Goal: Navigation & Orientation: Go to known website

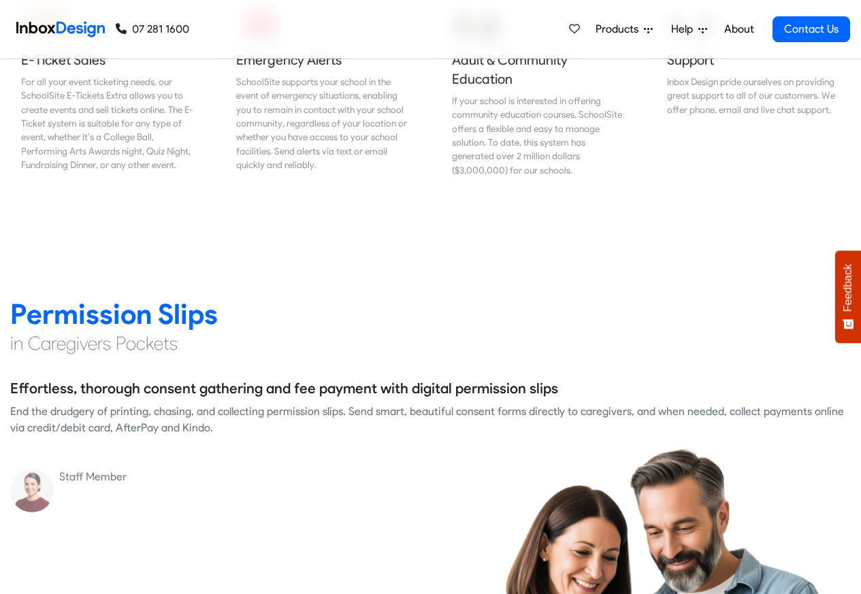
scroll to position [1715, 0]
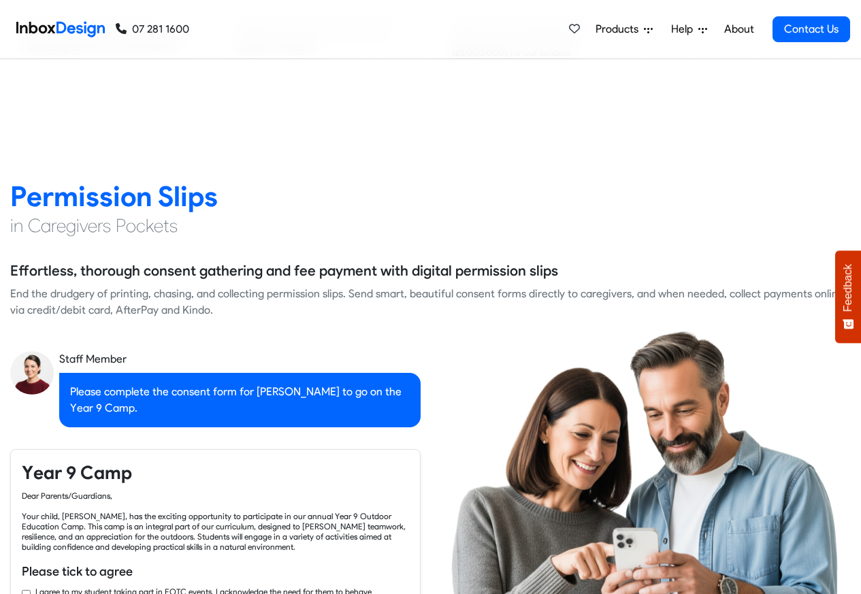
checkbox input "true"
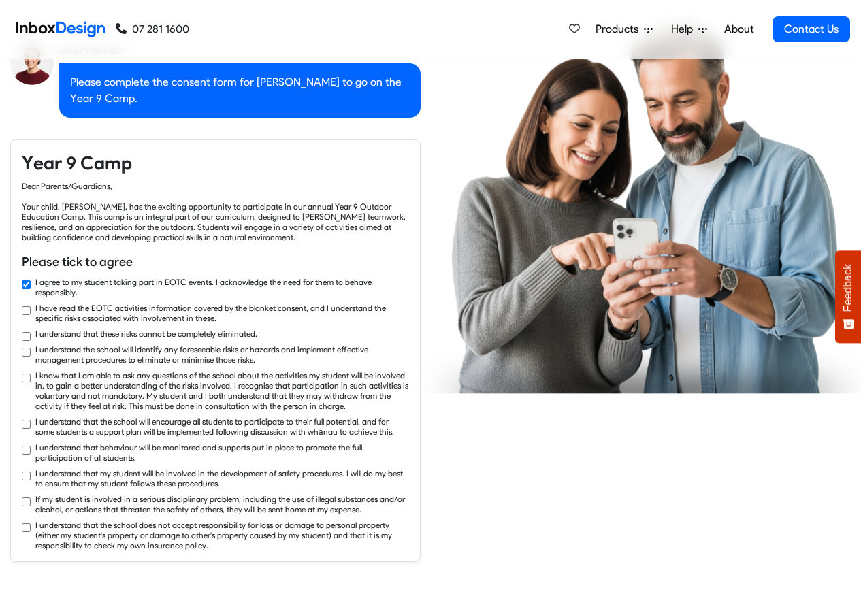
checkbox input "true"
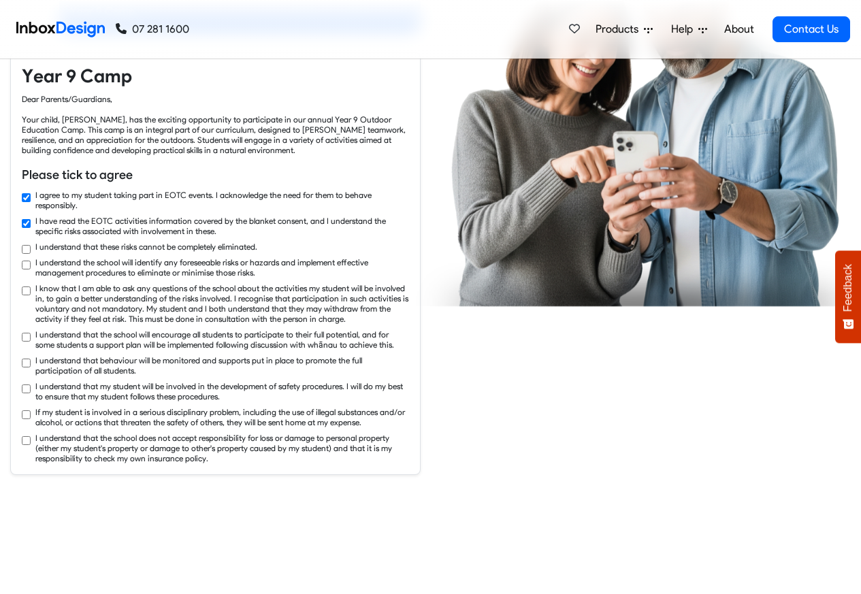
checkbox input "true"
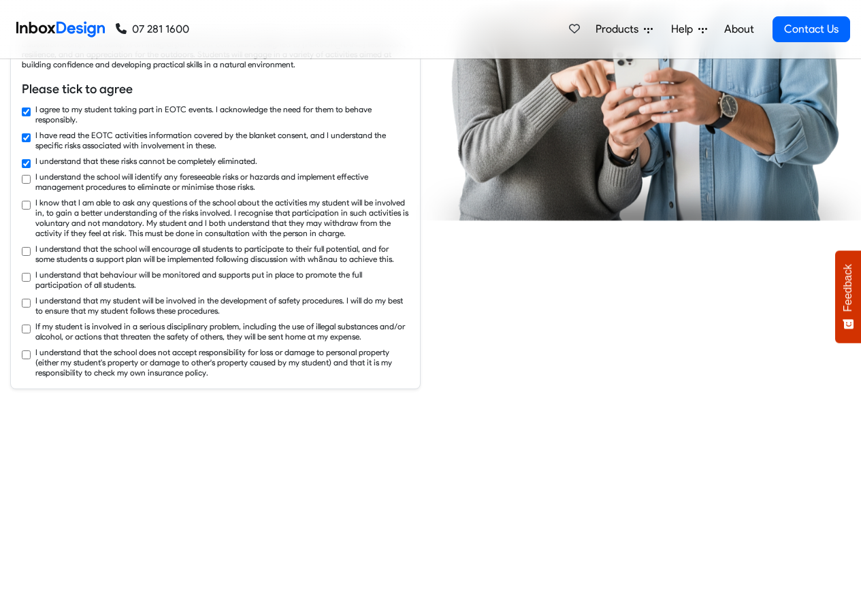
checkbox input "true"
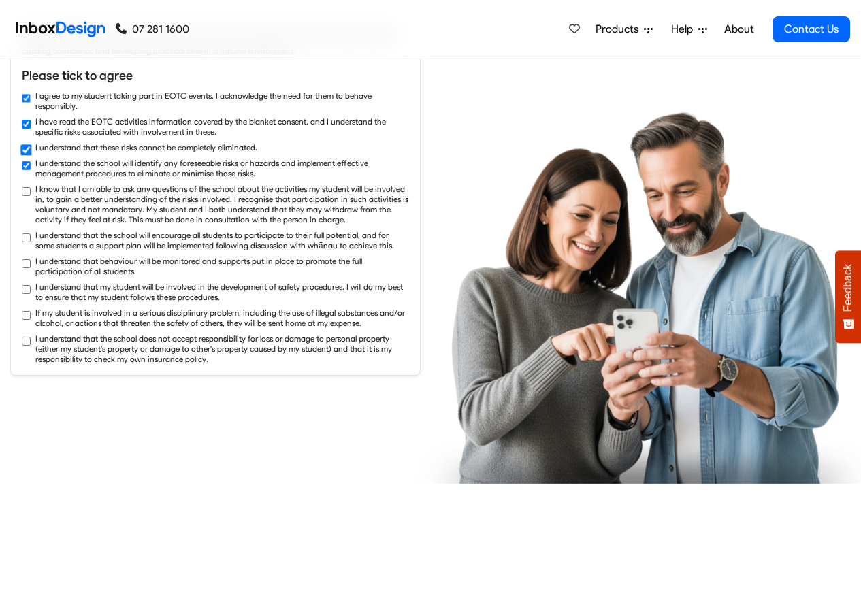
checkbox input "true"
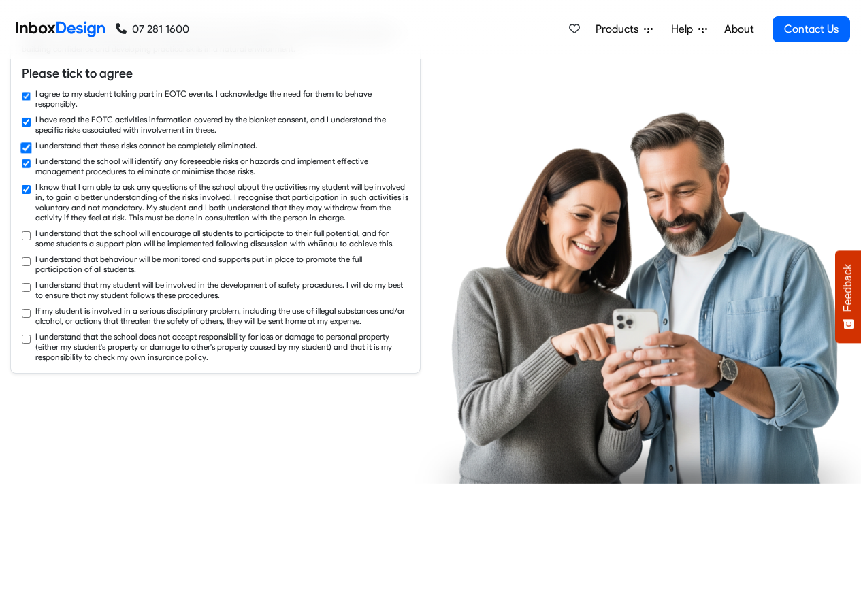
checkbox input "true"
